Goal: Navigation & Orientation: Find specific page/section

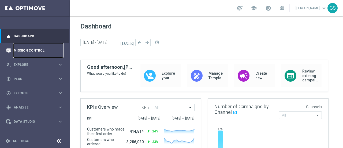
click at [33, 49] on link "Mission Control" at bounding box center [38, 50] width 49 height 14
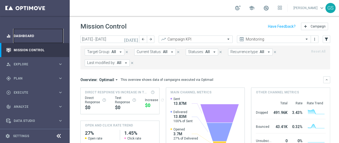
click at [31, 37] on link "Dashboard" at bounding box center [38, 36] width 49 height 14
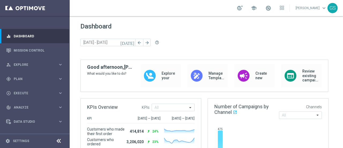
click at [295, 7] on link "[PERSON_NAME] keyboard_arrow_down" at bounding box center [311, 8] width 32 height 8
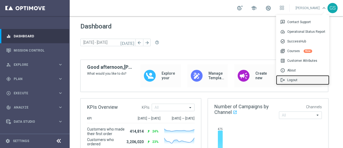
click at [285, 80] on span "logout" at bounding box center [283, 79] width 7 height 5
